Goal: Transaction & Acquisition: Book appointment/travel/reservation

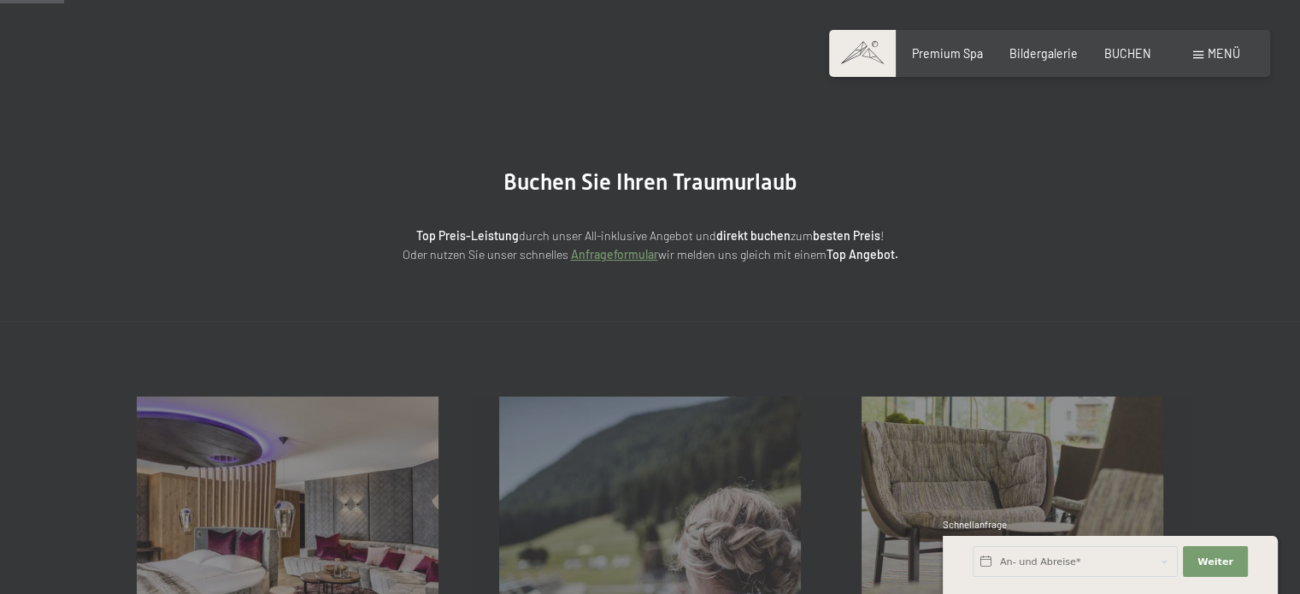
drag, startPoint x: 1308, startPoint y: 82, endPoint x: 1311, endPoint y: 116, distance: 34.3
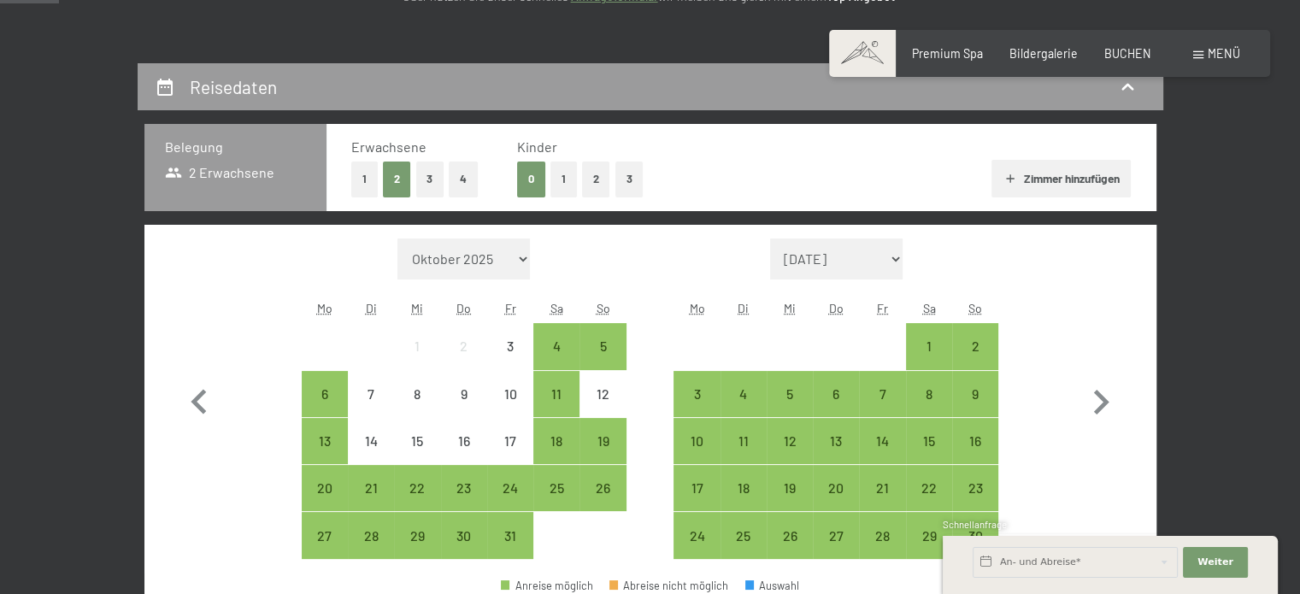
scroll to position [264, 0]
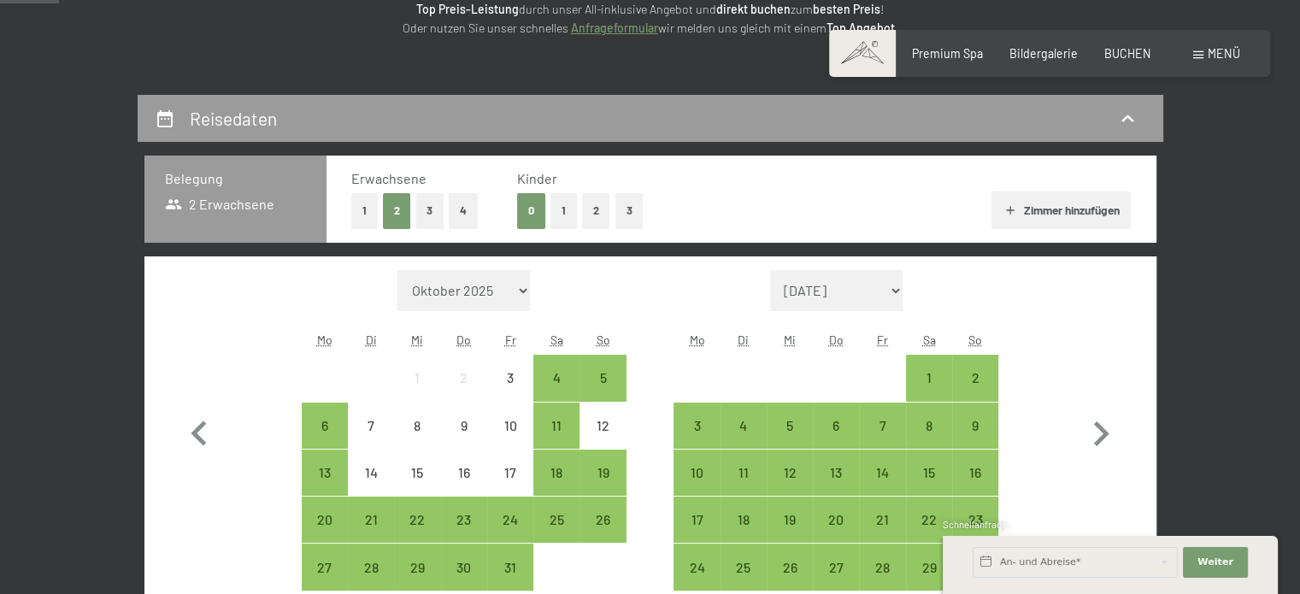
click at [562, 208] on button "1" at bounding box center [563, 210] width 26 height 35
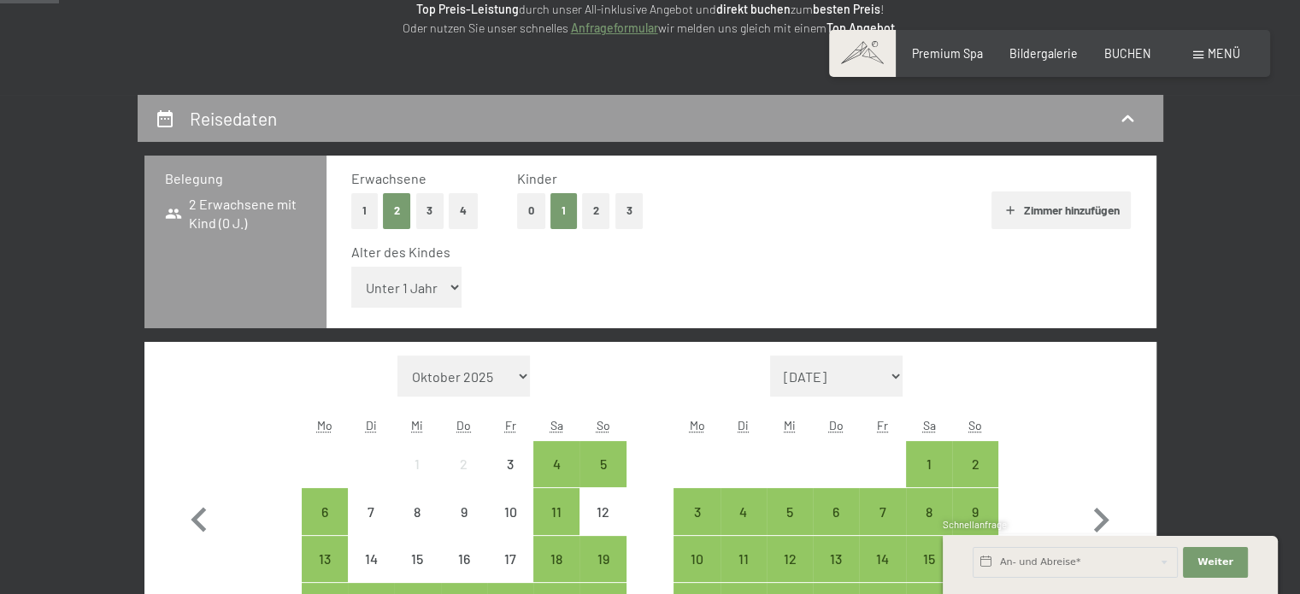
click at [450, 291] on select "Unter 1 Jahr 1 Jahr 2 Jahre 3 Jahre 4 Jahre 5 Jahre 6 Jahre 7 Jahre 8 Jahre 9 J…" at bounding box center [406, 287] width 111 height 41
select select "8"
click at [351, 267] on select "Unter 1 Jahr 1 Jahr 2 Jahre 3 Jahre 4 Jahre 5 Jahre 6 Jahre 7 Jahre 8 Jahre 9 J…" at bounding box center [406, 287] width 111 height 41
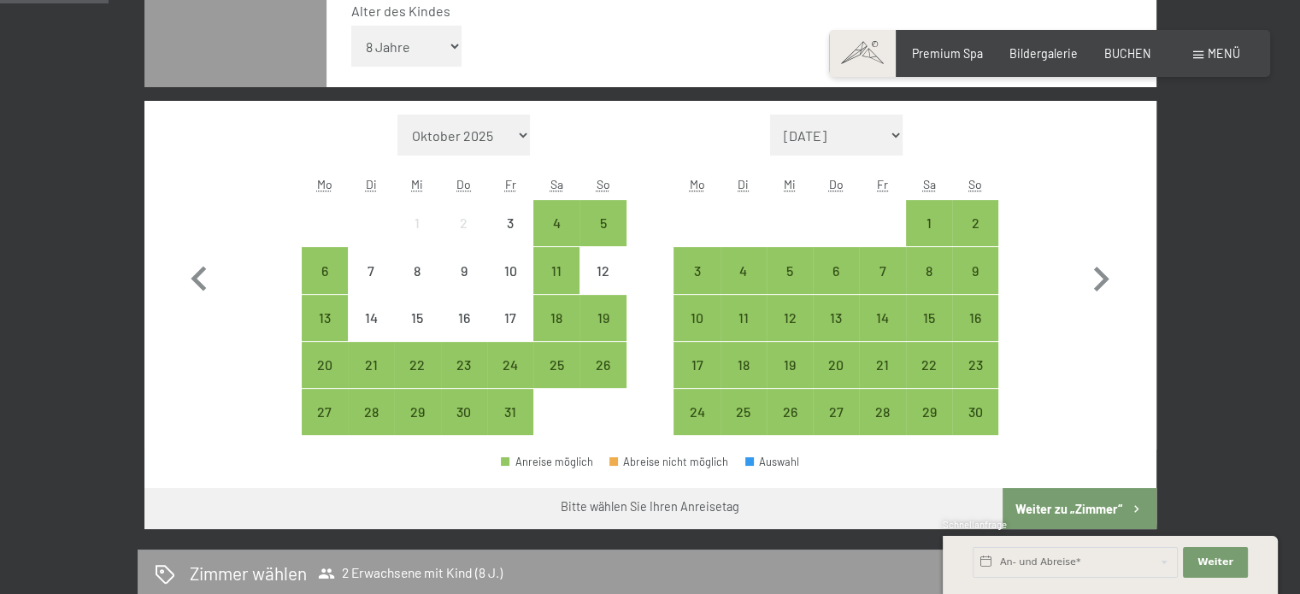
scroll to position [520, 0]
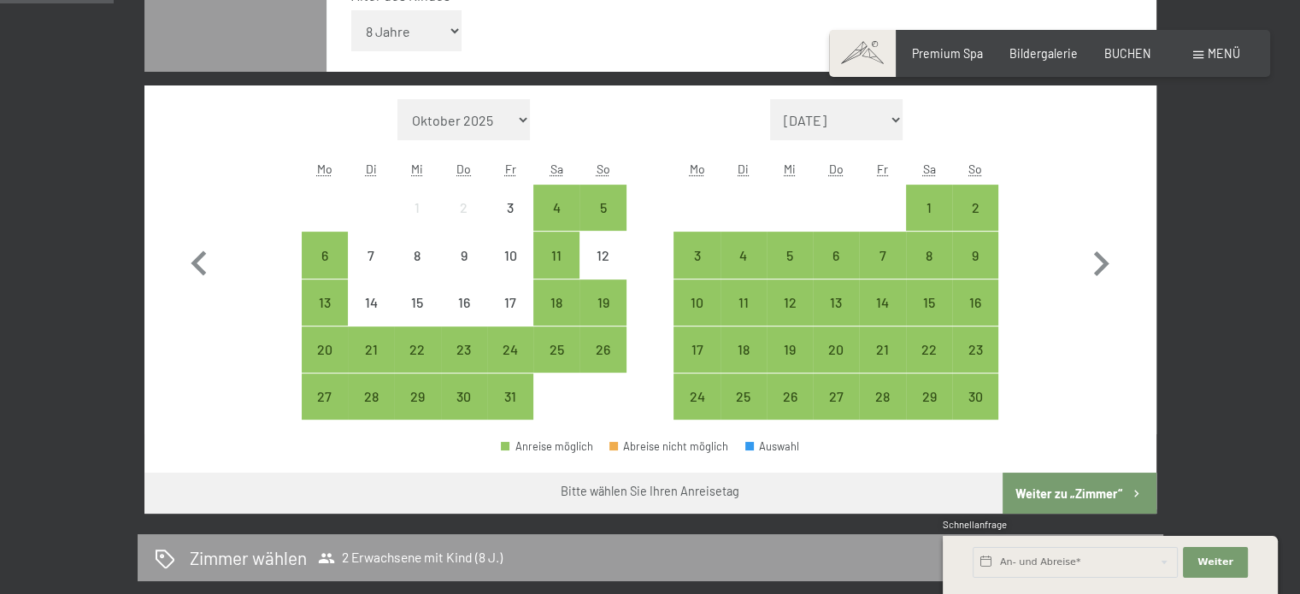
click at [547, 348] on span "Einwilligung Marketing*" at bounding box center [555, 346] width 141 height 17
click at [476, 348] on input "Einwilligung Marketing*" at bounding box center [467, 346] width 17 height 17
click at [555, 348] on span "Einwilligung Marketing*" at bounding box center [555, 346] width 141 height 17
click at [476, 348] on input "Einwilligung Marketing*" at bounding box center [467, 346] width 17 height 17
click at [559, 351] on span "Einwilligung Marketing*" at bounding box center [555, 346] width 141 height 17
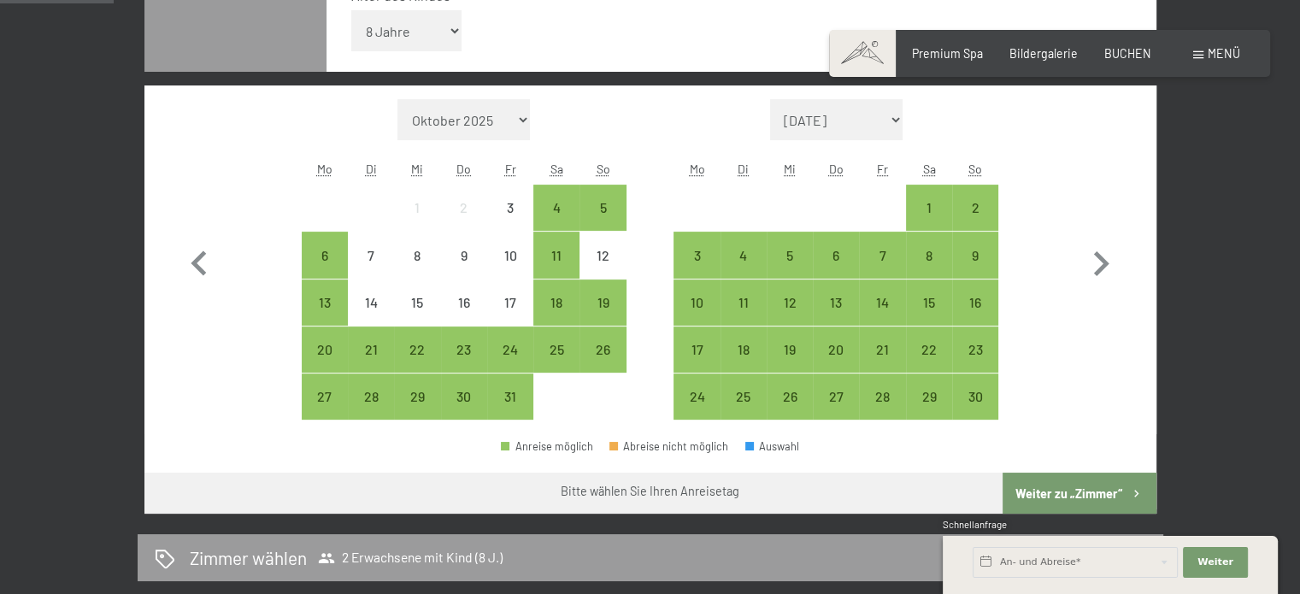
click at [476, 351] on input "Einwilligung Marketing*" at bounding box center [467, 346] width 17 height 17
checkbox input "false"
click at [558, 359] on div "25" at bounding box center [556, 364] width 43 height 43
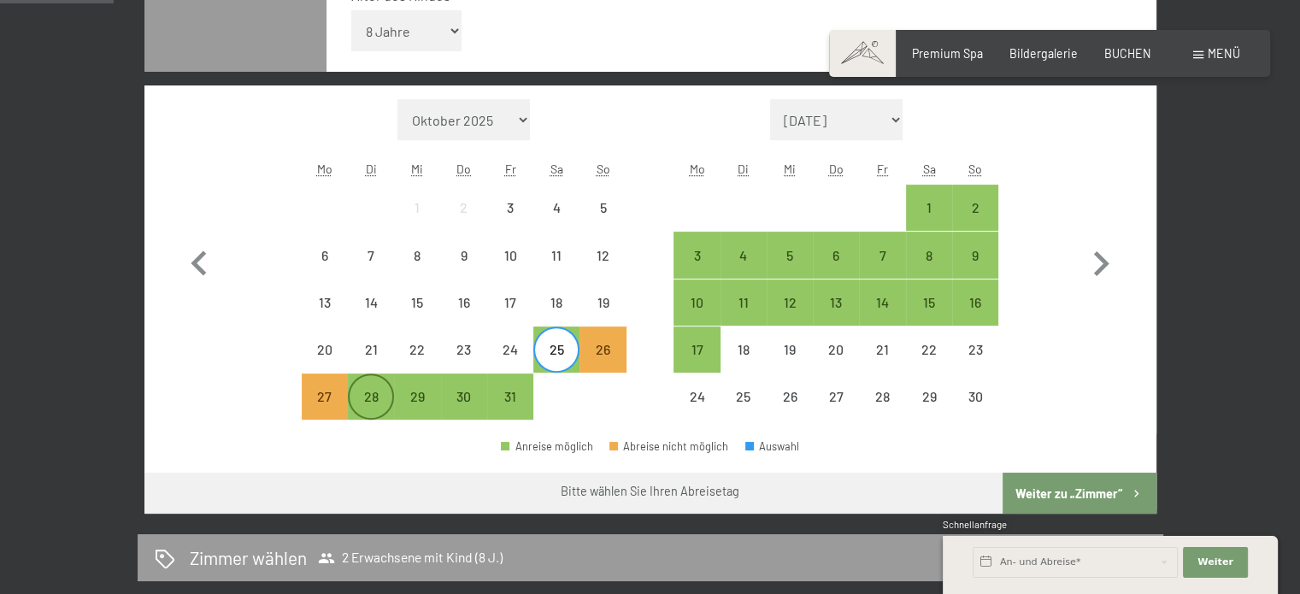
click at [373, 390] on div "28" at bounding box center [371, 411] width 43 height 43
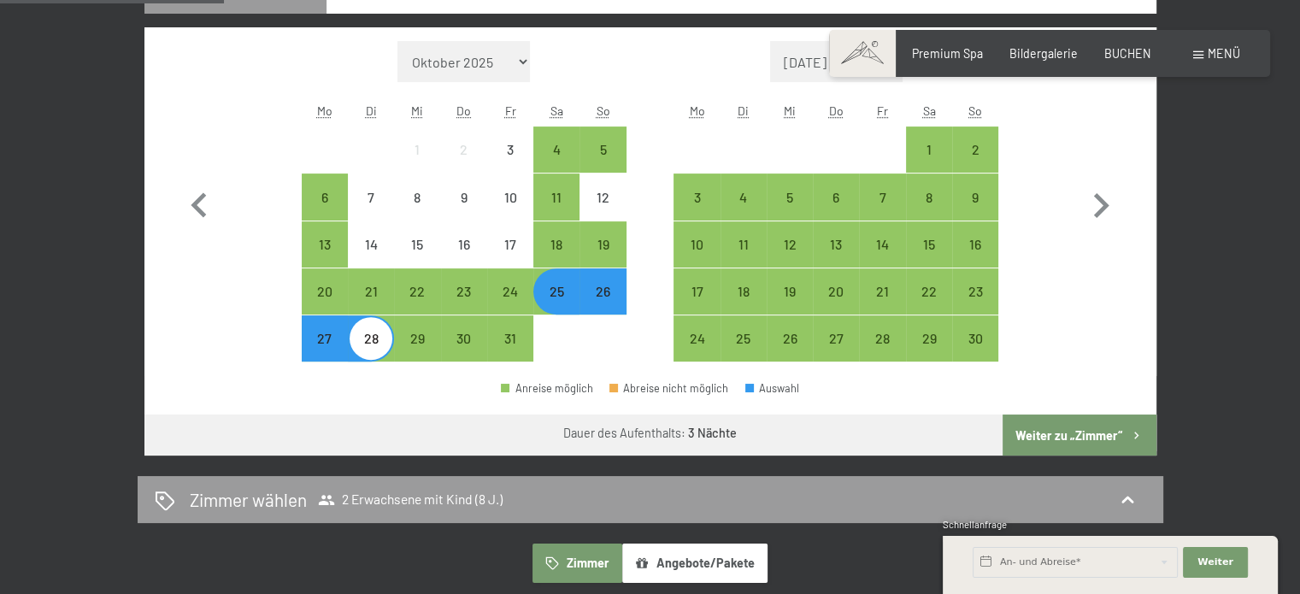
scroll to position [608, 0]
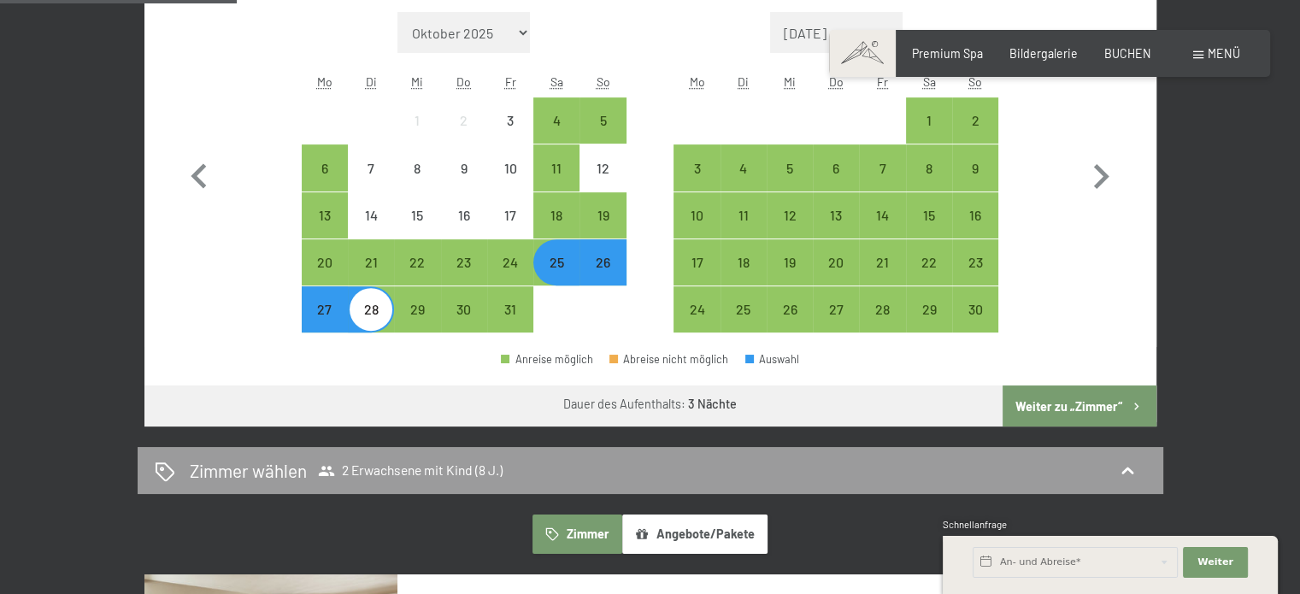
click at [1067, 401] on button "Weiter zu „Zimmer“" at bounding box center [1078, 405] width 153 height 41
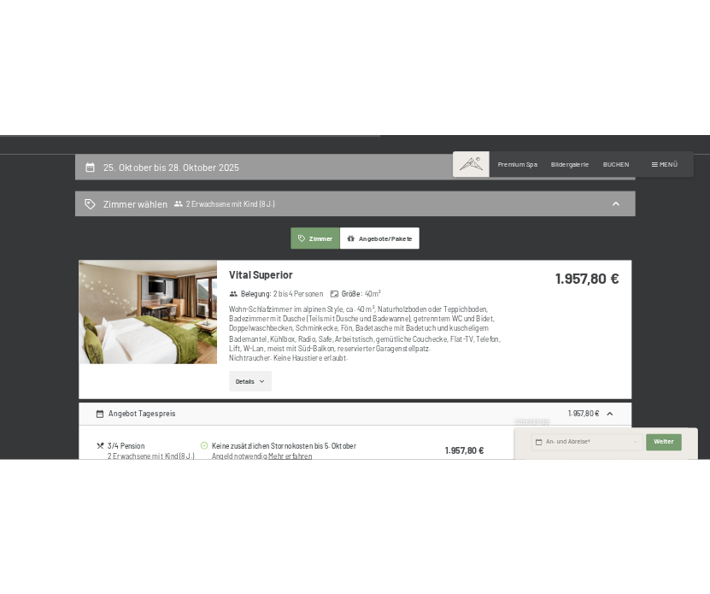
scroll to position [0, 0]
